Goal: Transaction & Acquisition: Book appointment/travel/reservation

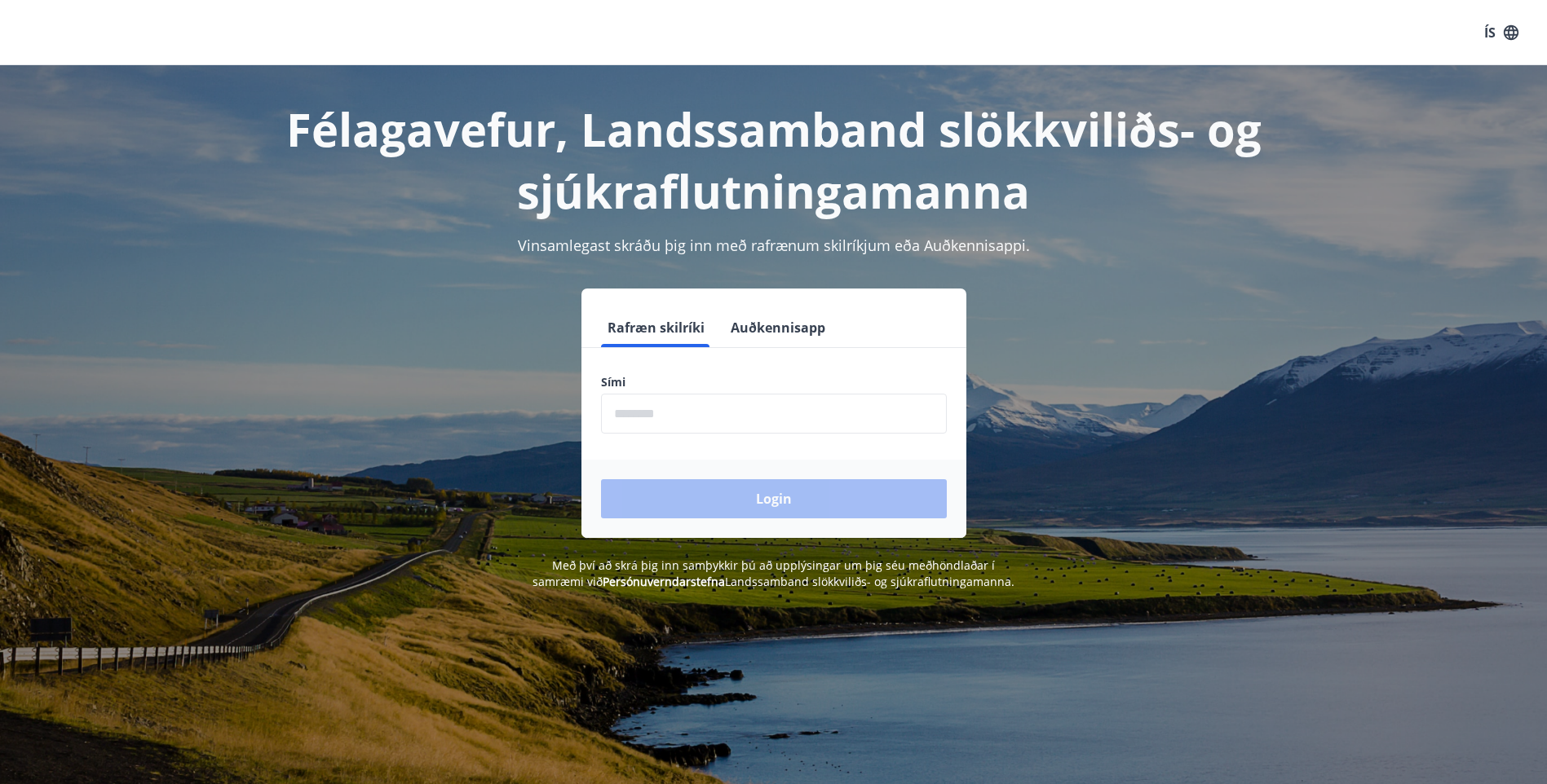
click at [614, 413] on input "phone" at bounding box center [774, 414] width 346 height 40
type input "********"
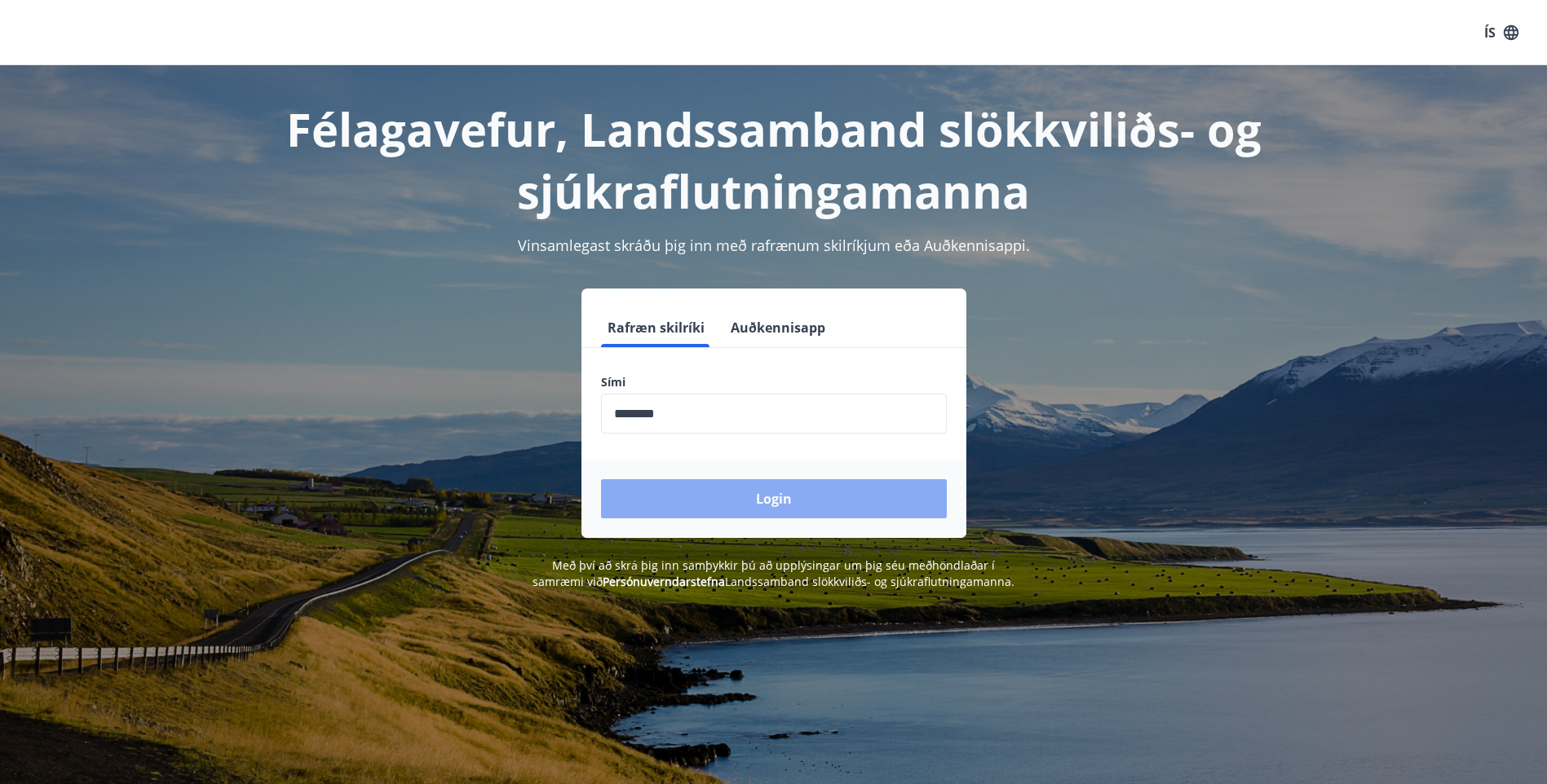
click at [848, 500] on button "Login" at bounding box center [774, 499] width 346 height 39
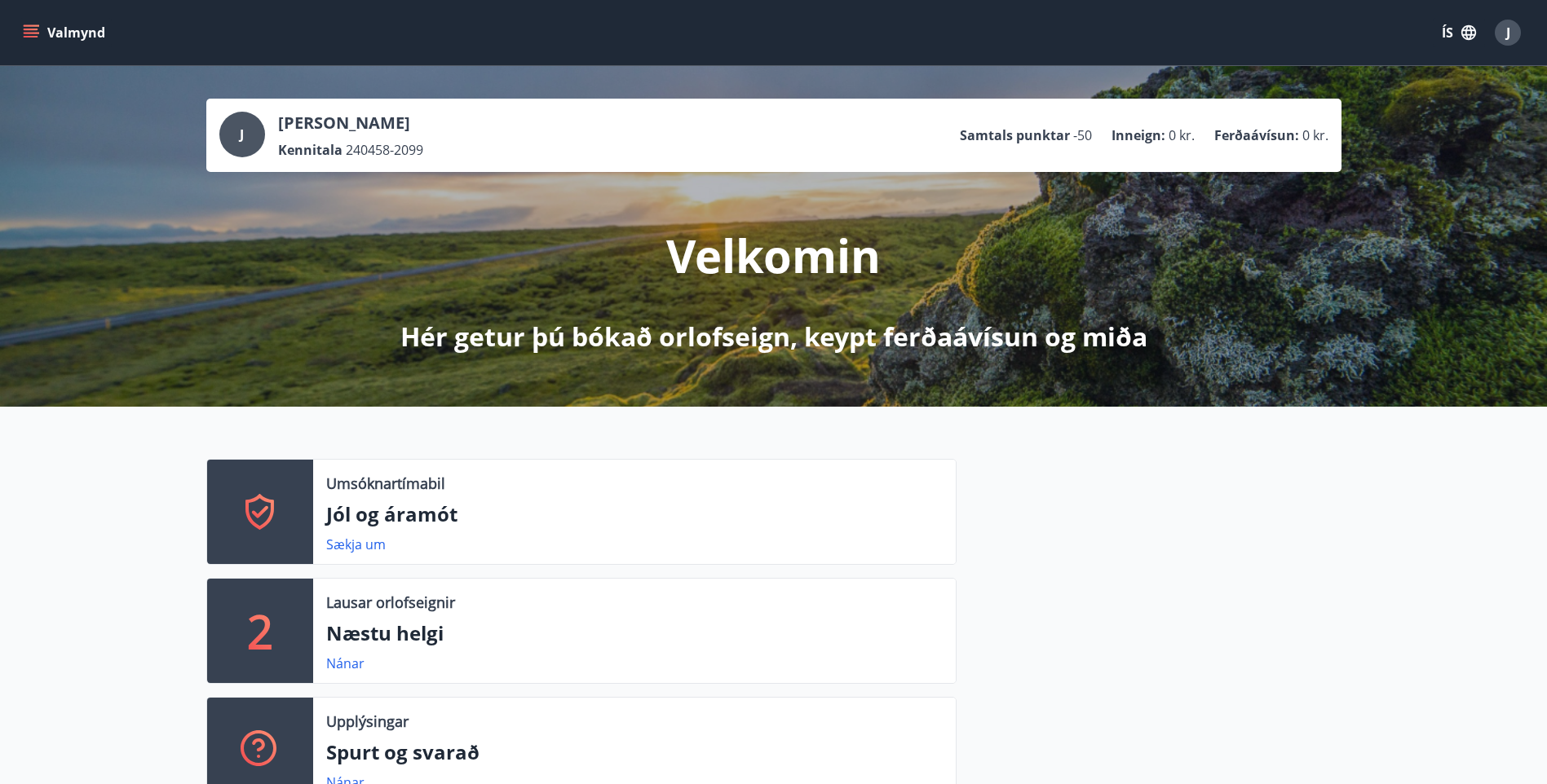
click at [69, 30] on button "Valmynd" at bounding box center [65, 32] width 92 height 29
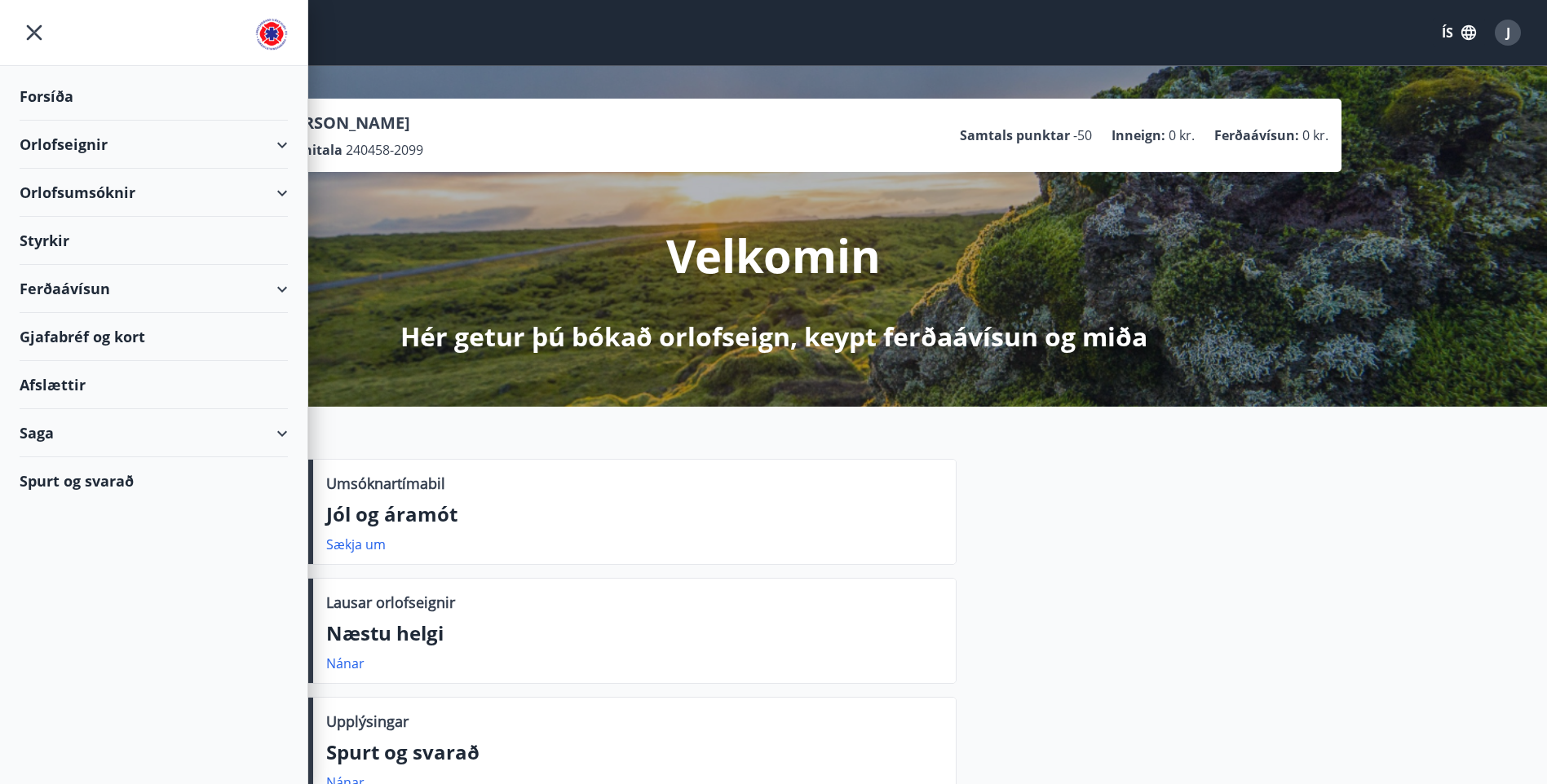
click at [279, 141] on div "Orlofseignir" at bounding box center [153, 144] width 269 height 48
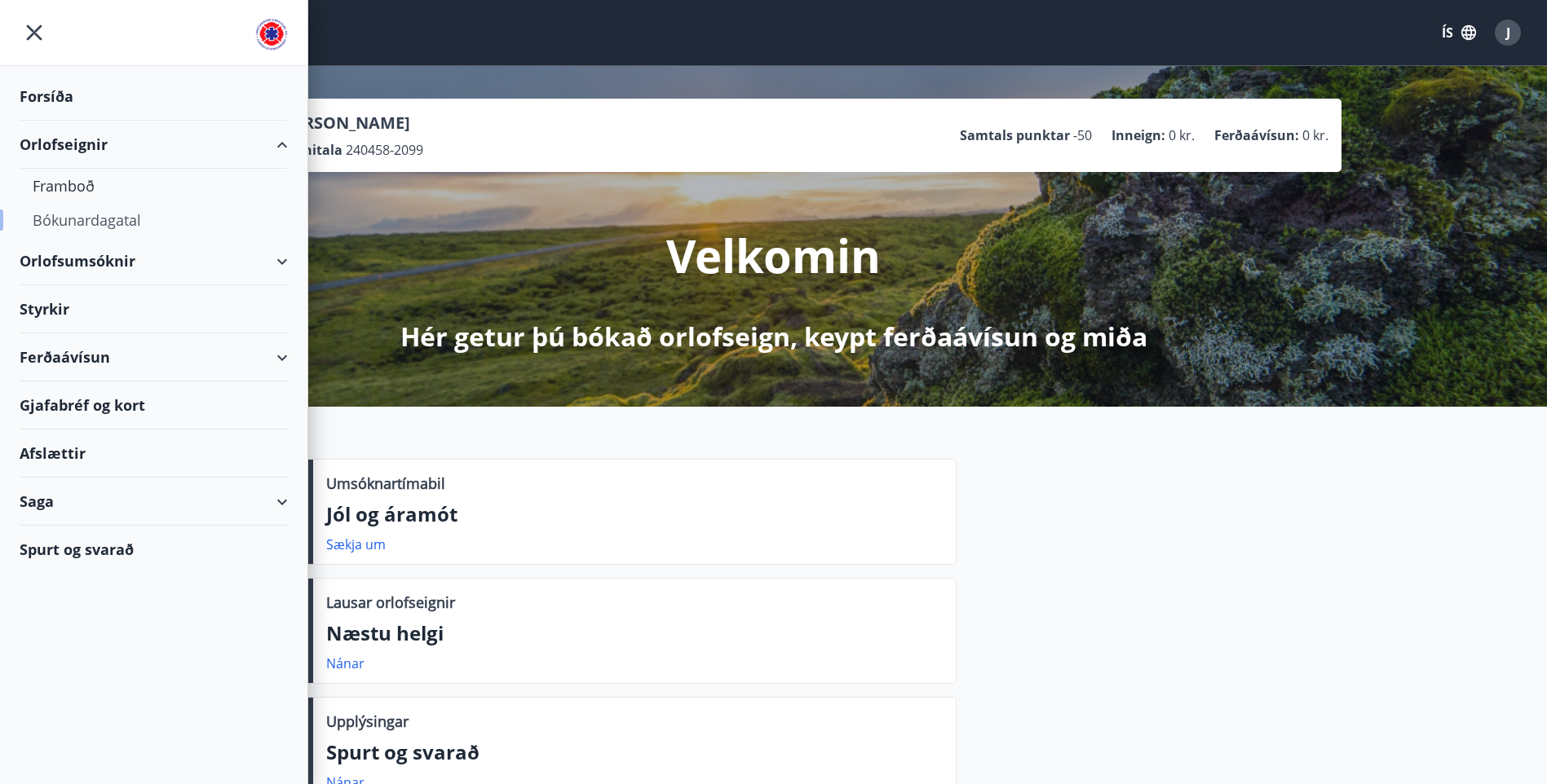
click at [108, 218] on div "Bókunardagatal" at bounding box center [153, 220] width 242 height 34
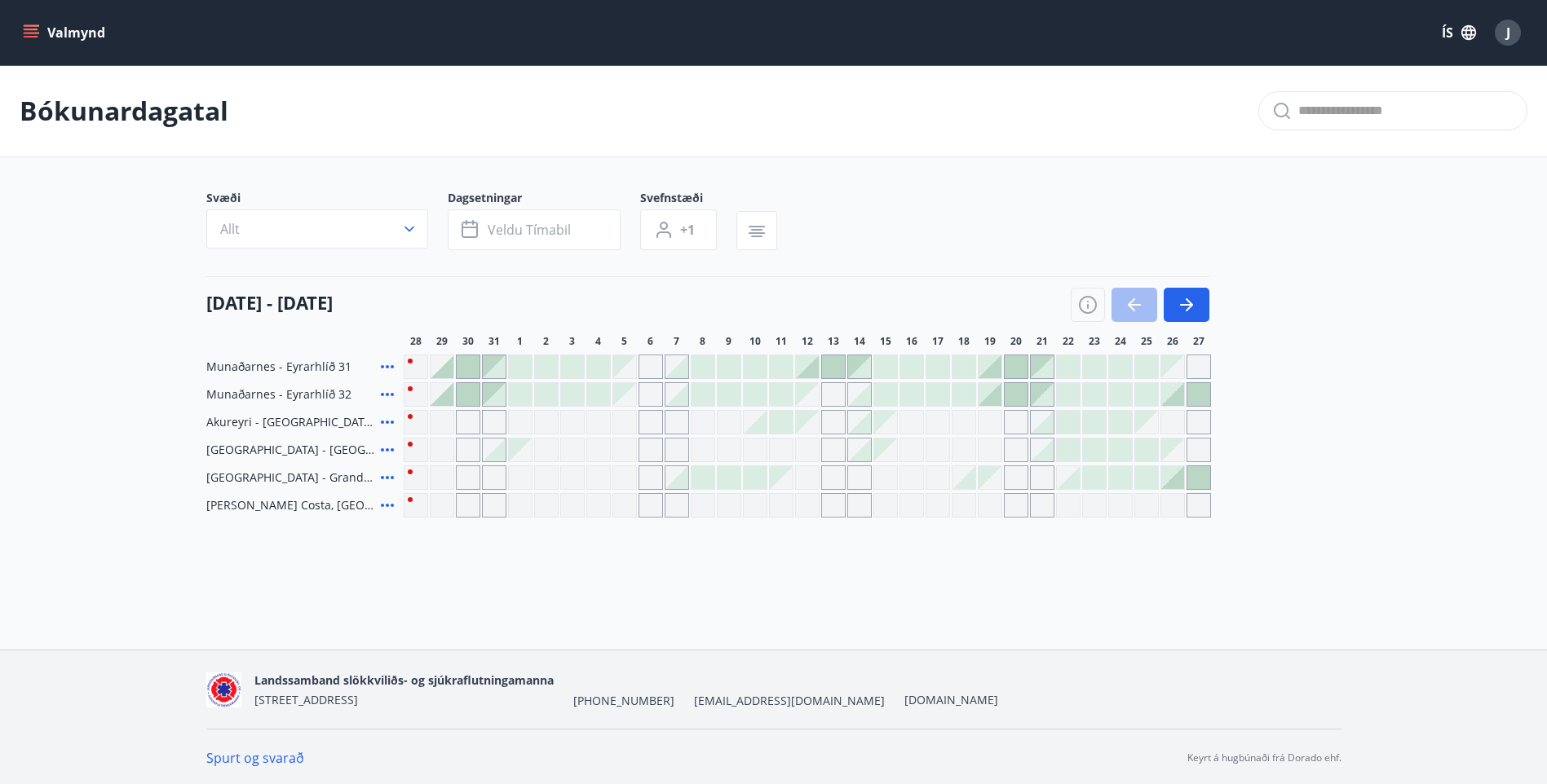
click at [728, 448] on div "Gráir dagar eru ekki bókanlegir" at bounding box center [728, 449] width 24 height 24
drag, startPoint x: 915, startPoint y: 221, endPoint x: 800, endPoint y: 373, distance: 190.6
click at [916, 220] on div "Svæði Allt Dagsetningar Veldu tímabil Svefnstæði +1" at bounding box center [774, 223] width 1135 height 67
click at [1506, 26] on span "J" at bounding box center [1508, 32] width 4 height 18
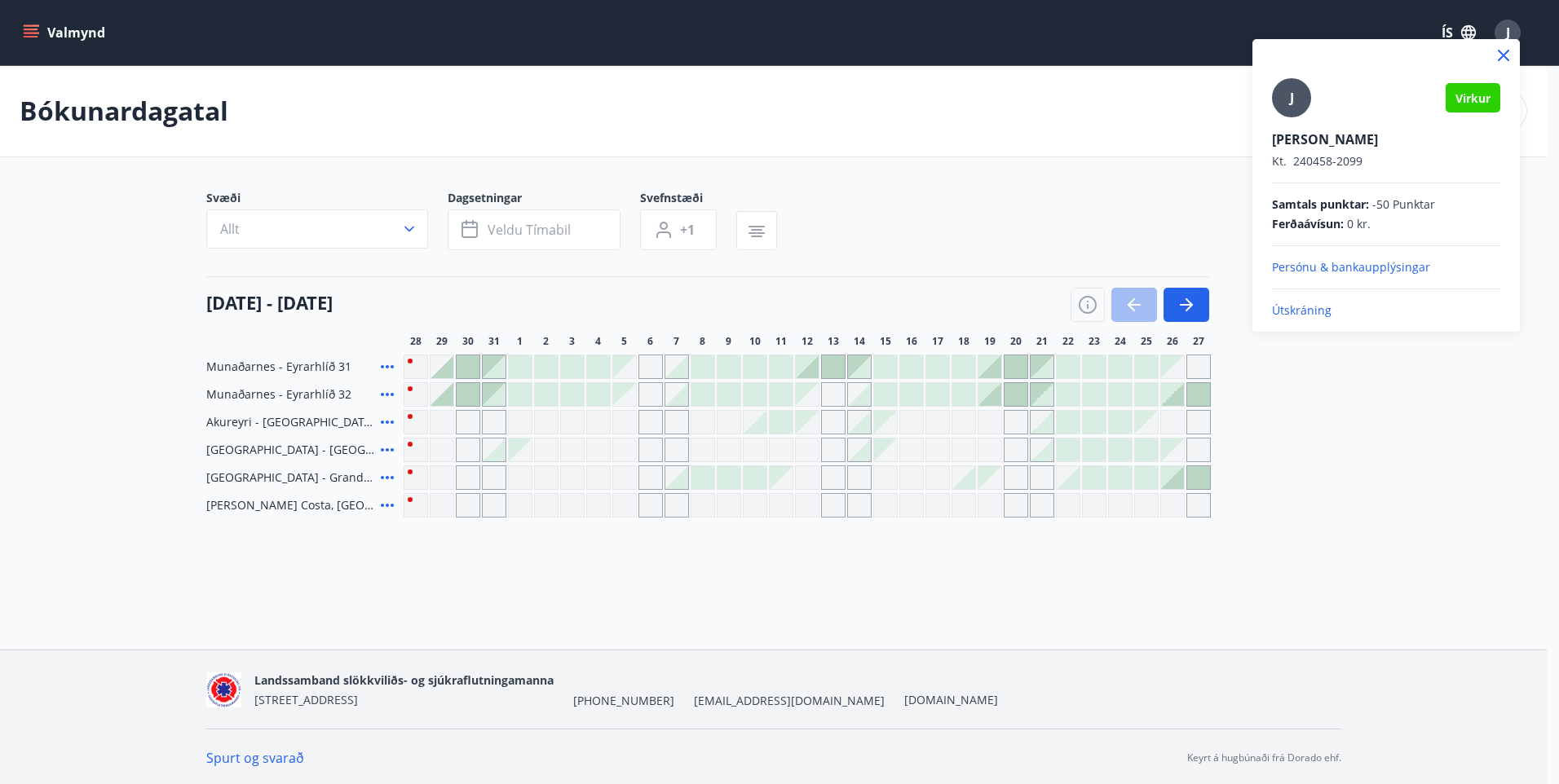
click at [1288, 306] on p "Útskráning" at bounding box center [1386, 310] width 228 height 16
